Goal: Information Seeking & Learning: Learn about a topic

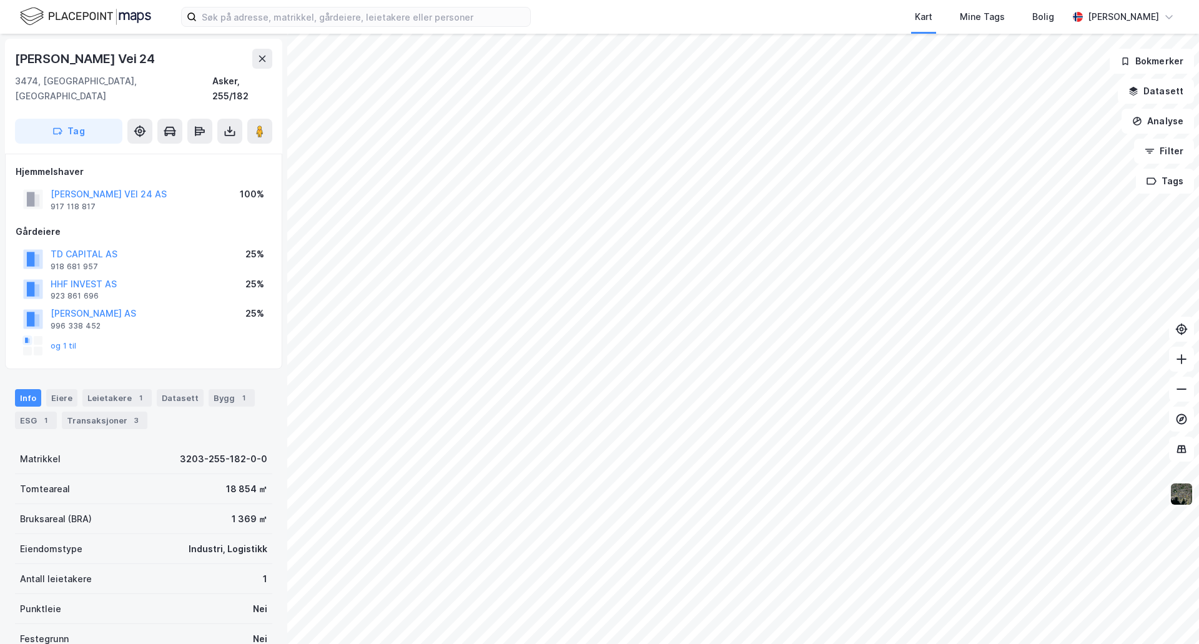
click at [1185, 490] on img at bounding box center [1182, 494] width 24 height 24
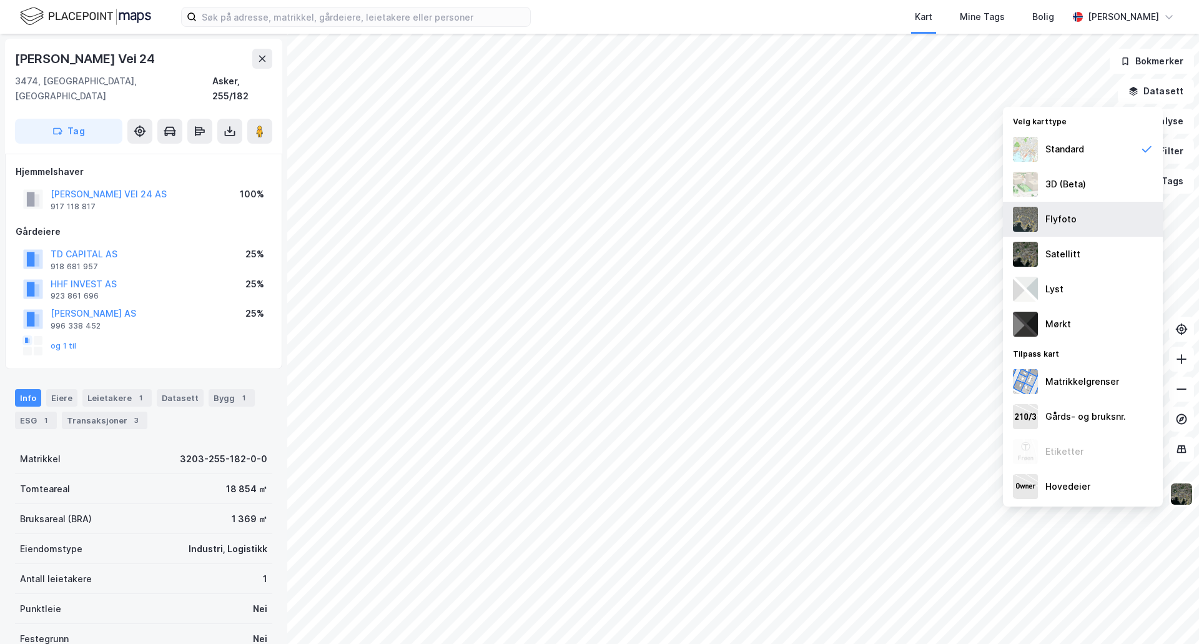
click at [1066, 216] on div "Flyfoto" at bounding box center [1060, 219] width 31 height 15
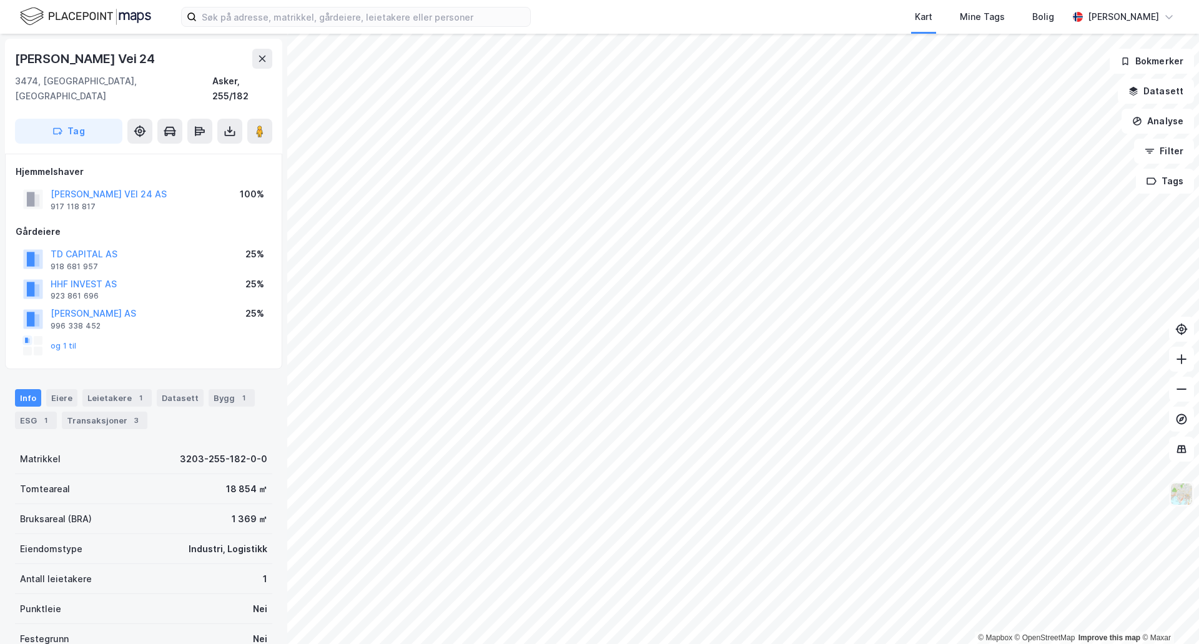
click at [1179, 490] on img at bounding box center [1182, 494] width 24 height 24
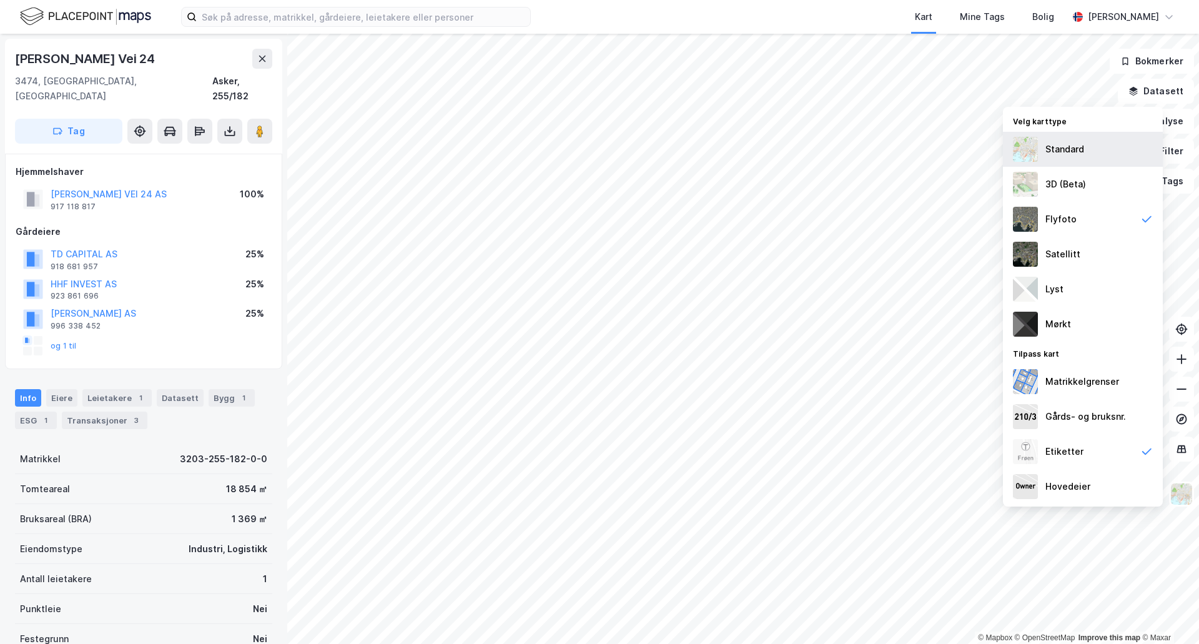
click at [1071, 148] on div "Standard" at bounding box center [1064, 149] width 39 height 15
